Goal: Information Seeking & Learning: Find contact information

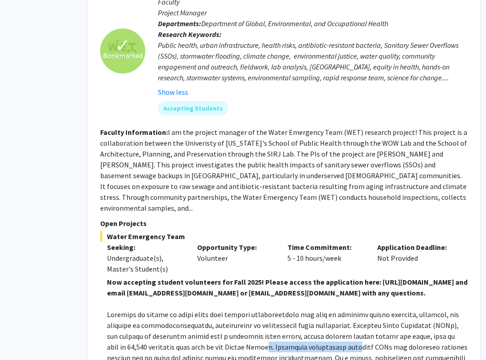
scroll to position [952, 55]
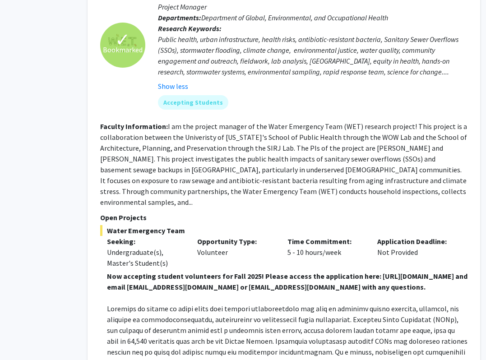
click at [141, 182] on fg-read-more "I am the project manager of the Water Emergency Team (WET) research project! Th…" at bounding box center [283, 164] width 367 height 85
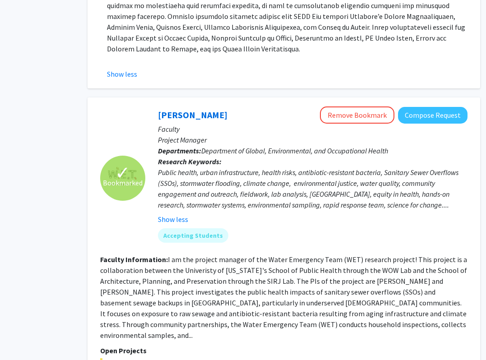
scroll to position [818, 55]
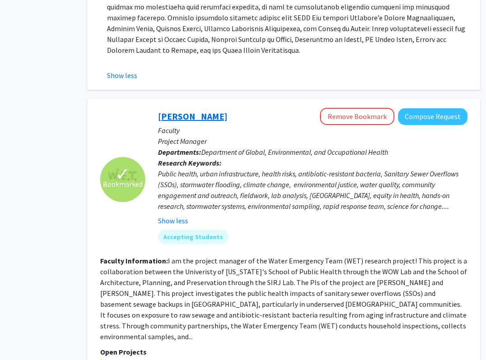
click at [197, 110] on link "[PERSON_NAME]" at bounding box center [192, 115] width 69 height 11
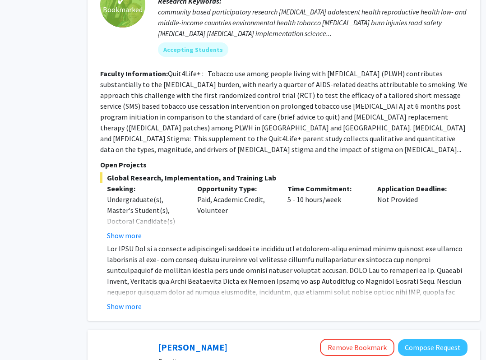
scroll to position [450, 55]
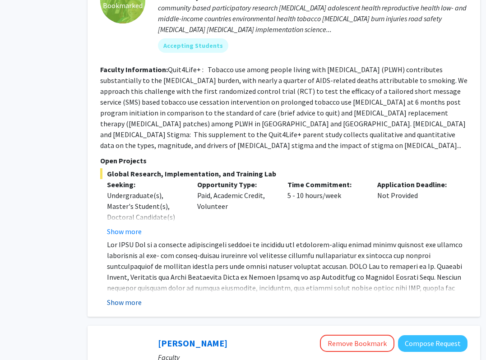
click at [126, 297] on button "Show more" at bounding box center [124, 302] width 35 height 11
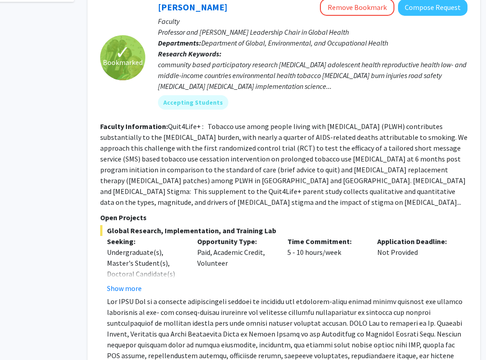
scroll to position [391, 55]
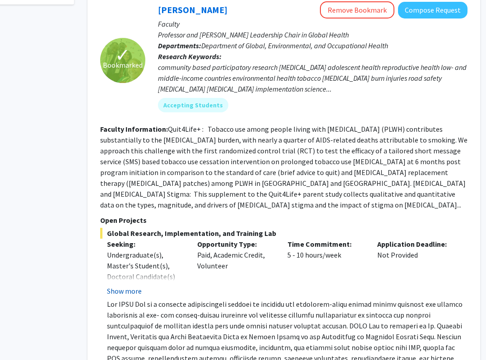
click at [131, 285] on button "Show more" at bounding box center [124, 290] width 35 height 11
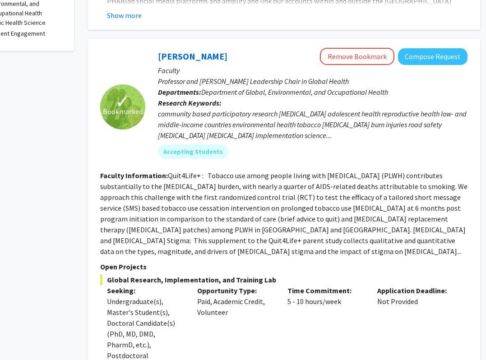
scroll to position [338, 55]
